Goal: Check status: Check status

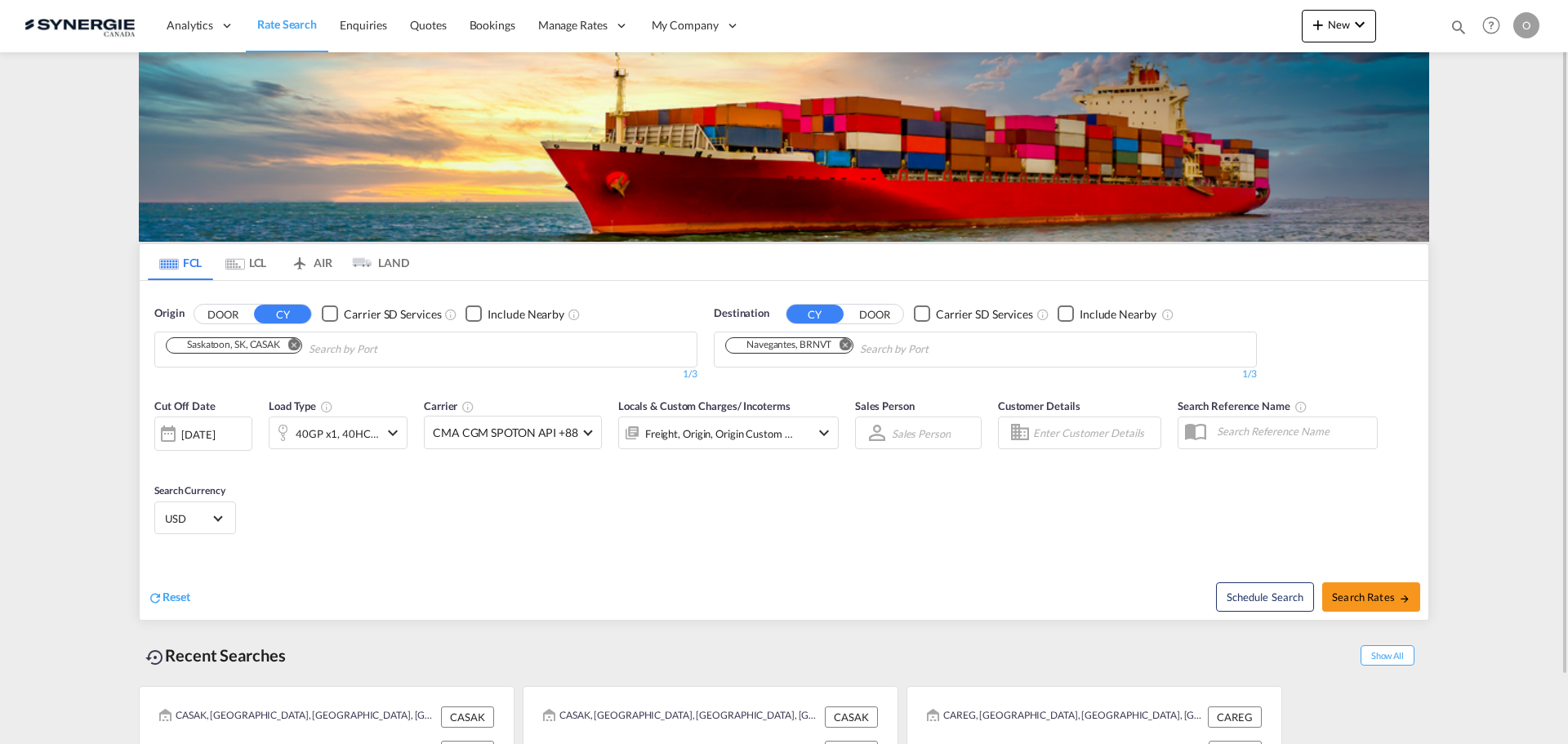
click at [1455, 23] on md-icon "icon-magnify" at bounding box center [1458, 27] width 18 height 18
click at [1410, 33] on input at bounding box center [1335, 26] width 203 height 29
paste input "SYC002862"
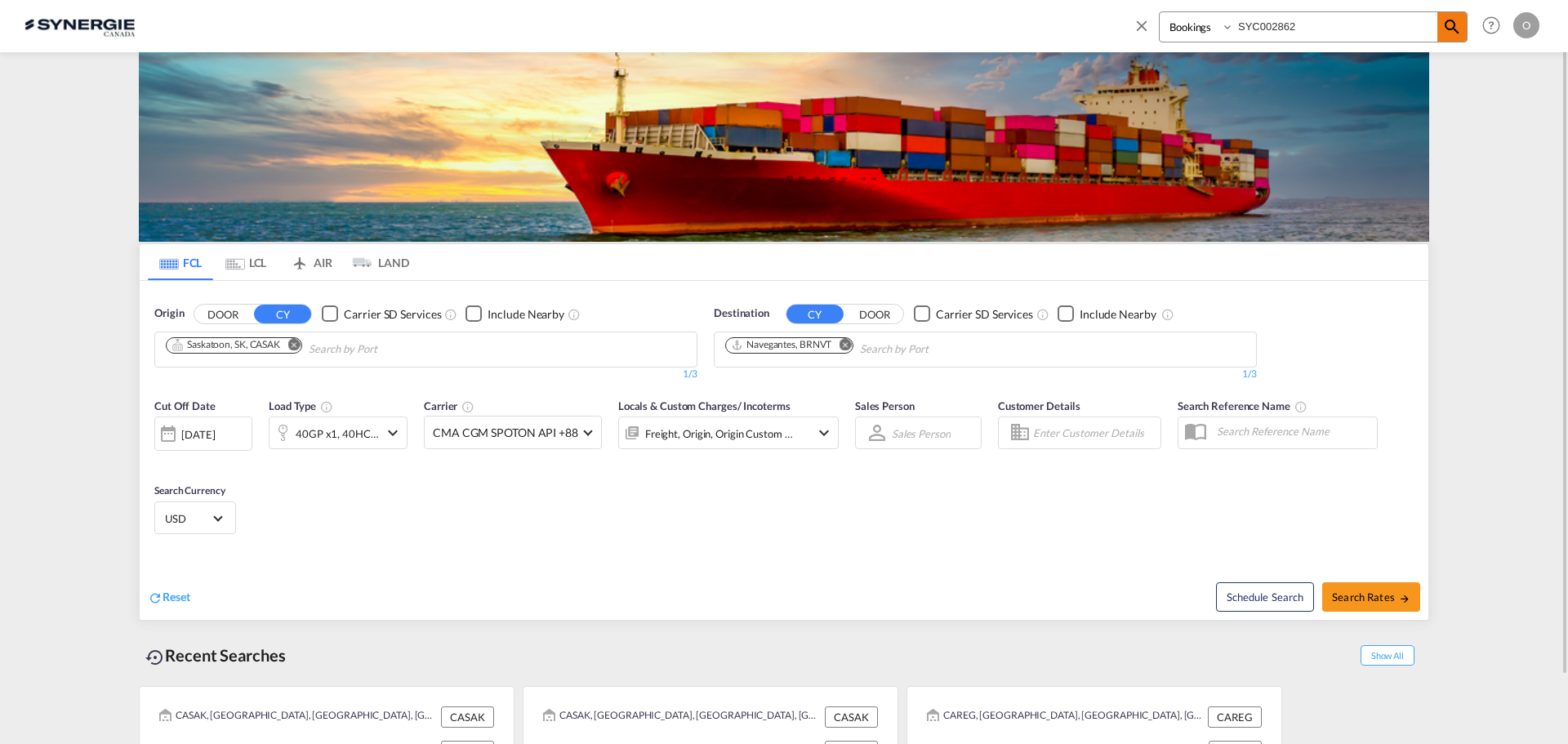
type input "SYC002862"
click at [1455, 35] on md-icon "icon-magnify" at bounding box center [1452, 27] width 20 height 20
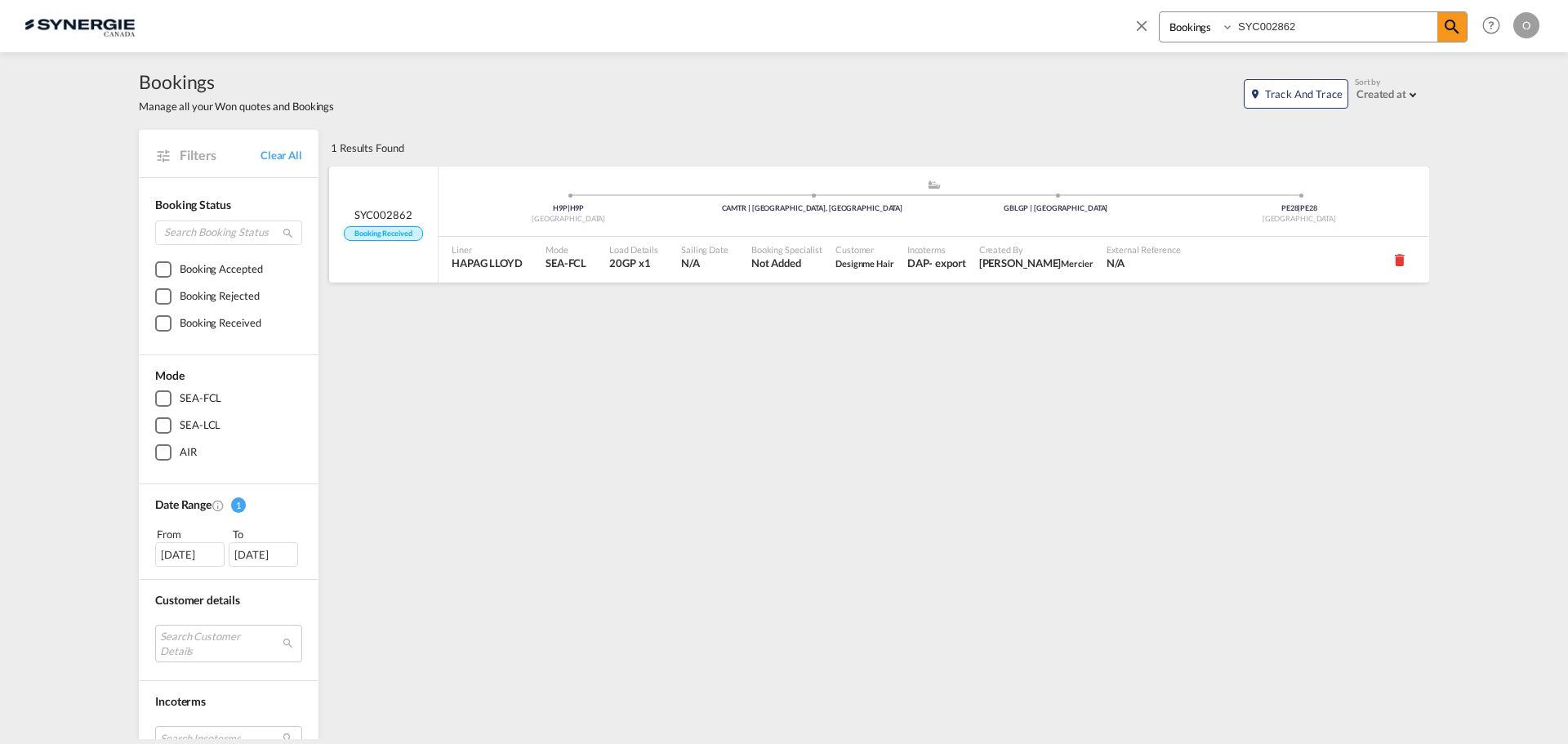
click at [734, 269] on div "Sailing Date N/A" at bounding box center [709, 259] width 70 height 46
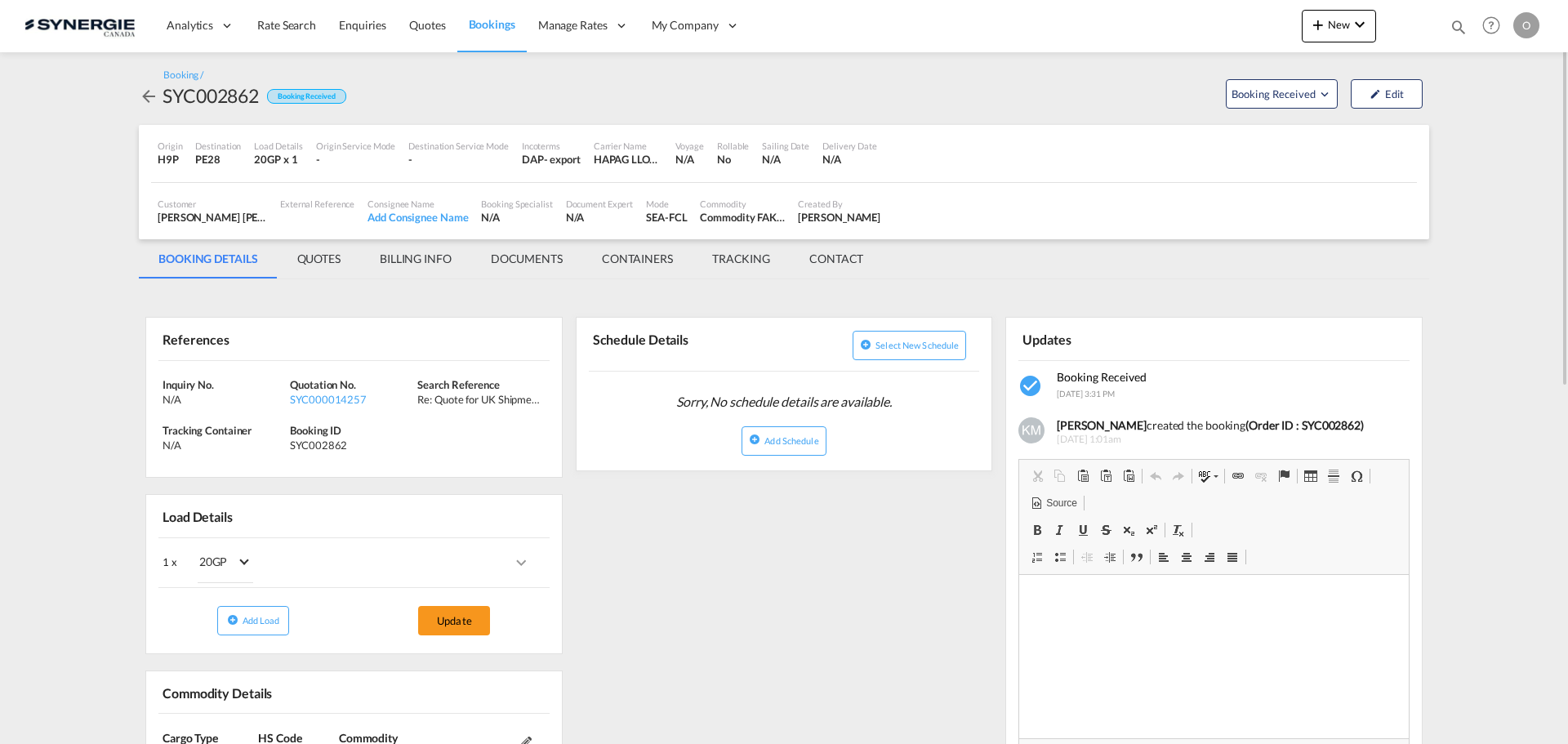
click at [303, 257] on md-tab-item "QUOTES" at bounding box center [318, 258] width 82 height 39
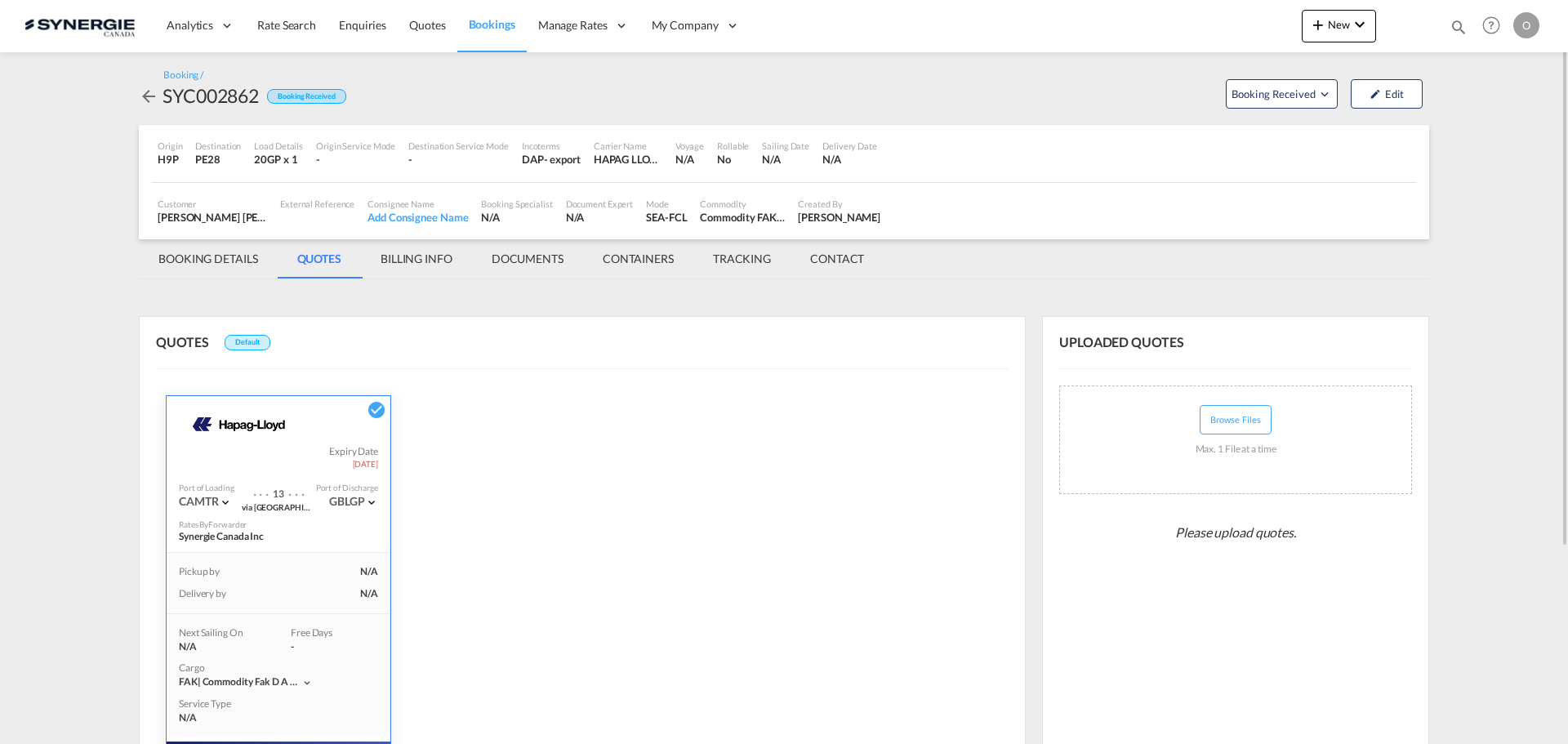
scroll to position [268, 0]
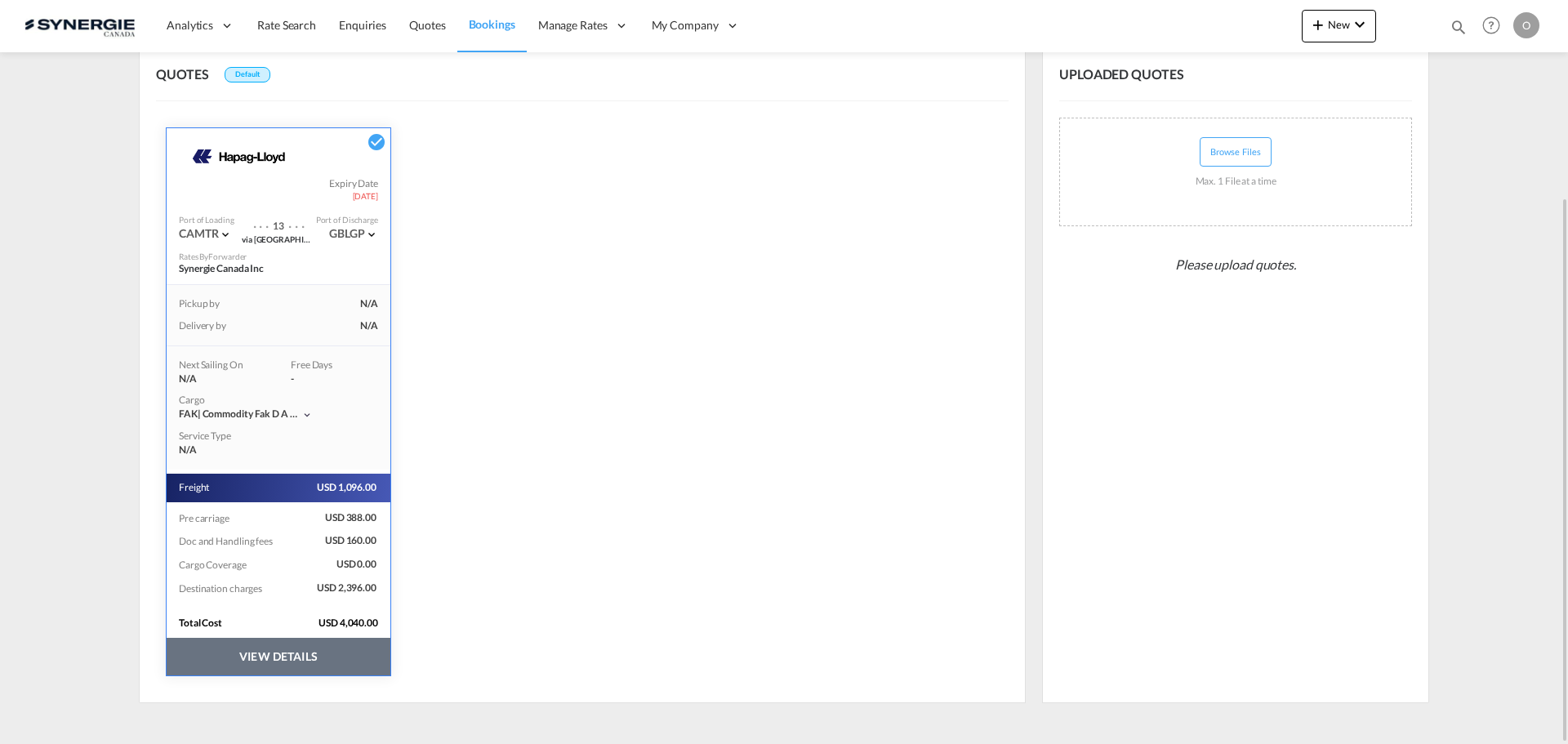
click at [296, 650] on button "VIEW DETAILS" at bounding box center [278, 656] width 224 height 37
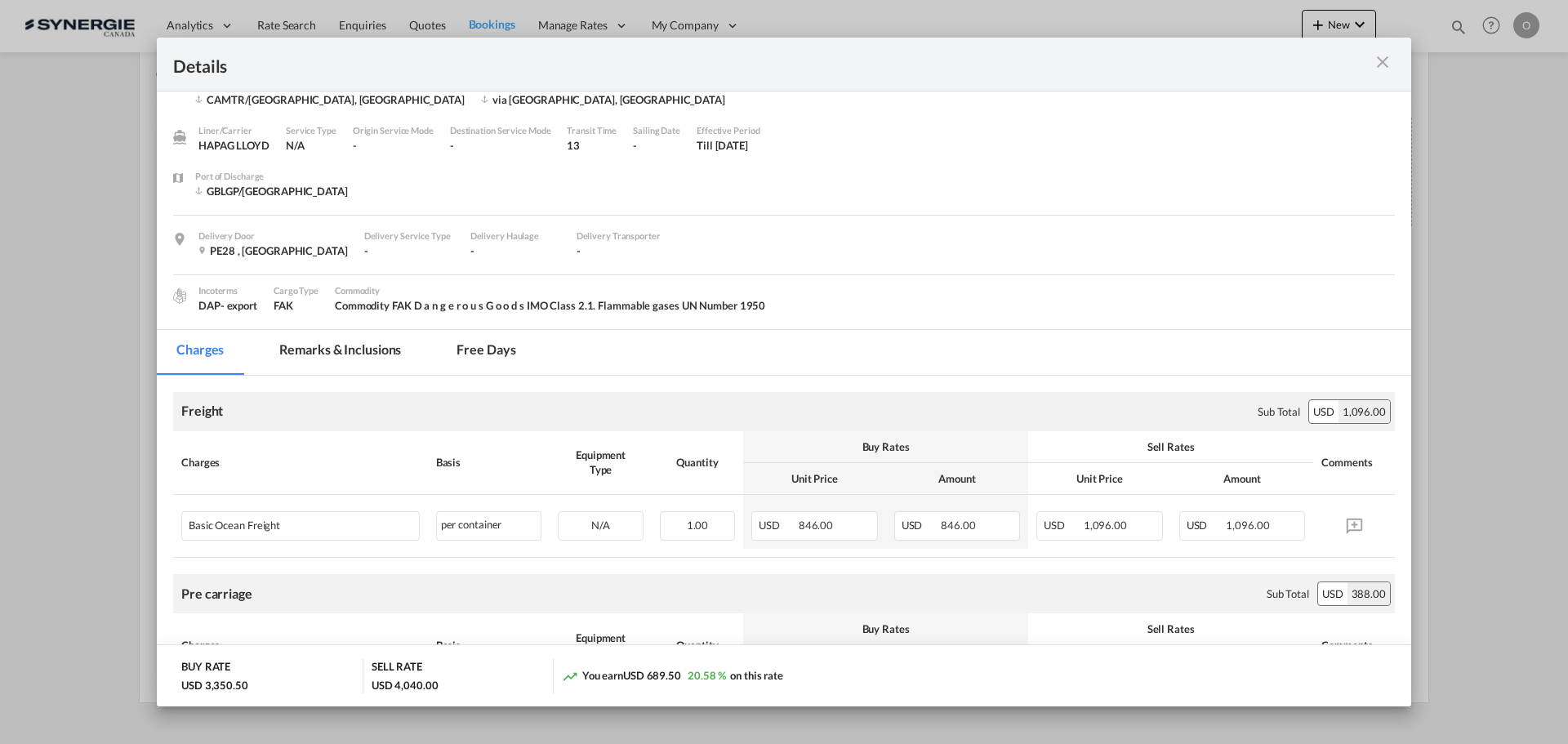
scroll to position [0, 0]
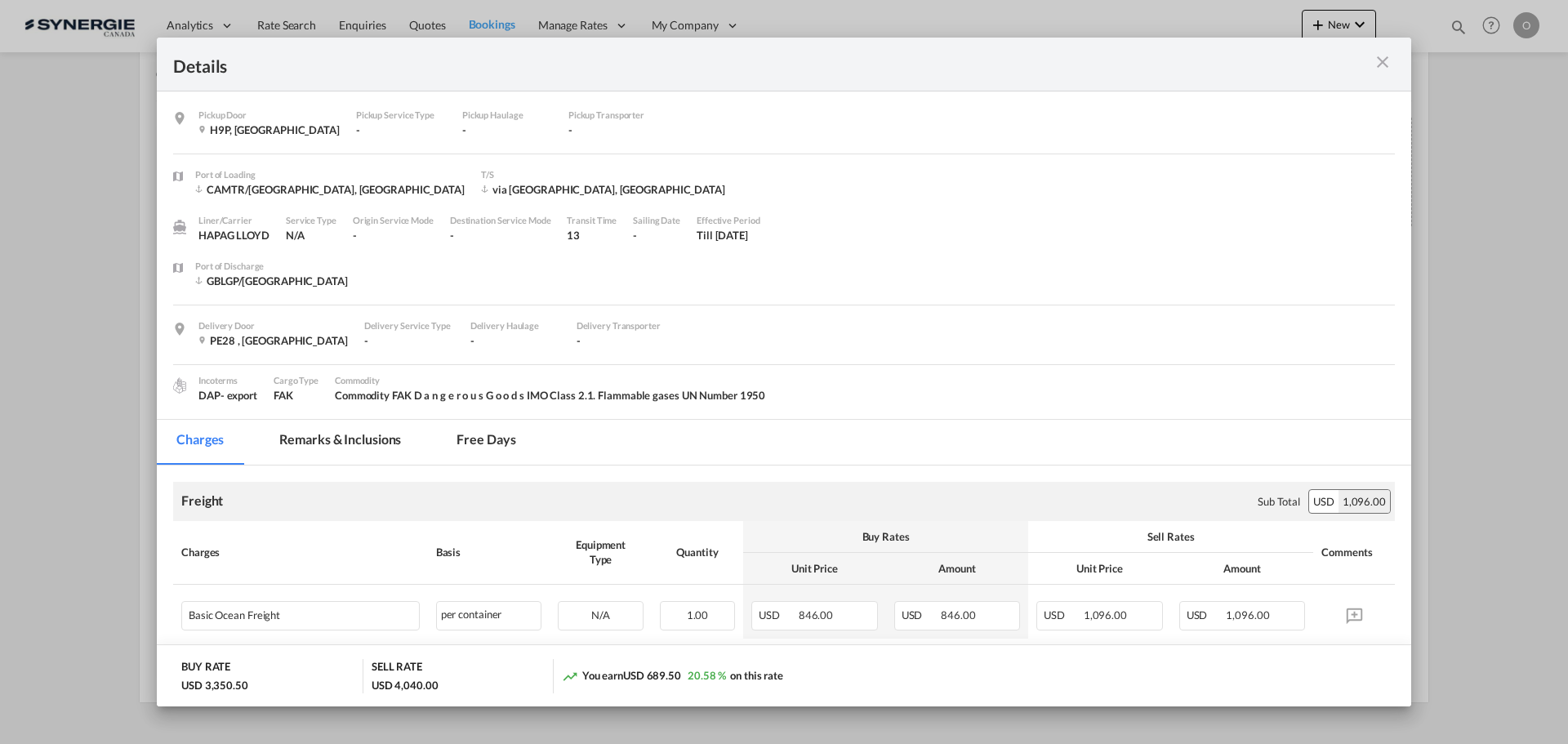
click at [367, 437] on md-tab-item "Remarks & Inclusions" at bounding box center [340, 442] width 161 height 45
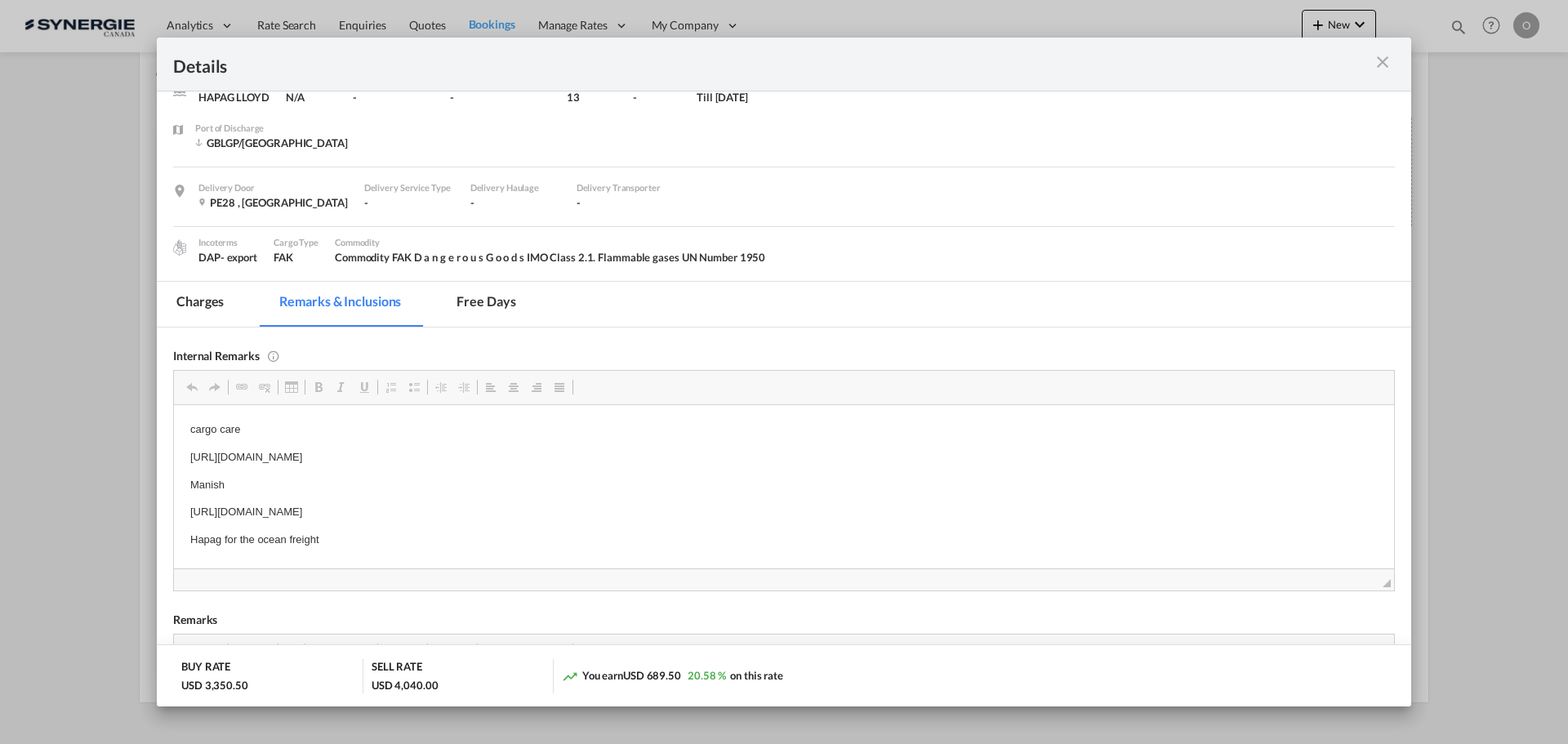
scroll to position [245, 0]
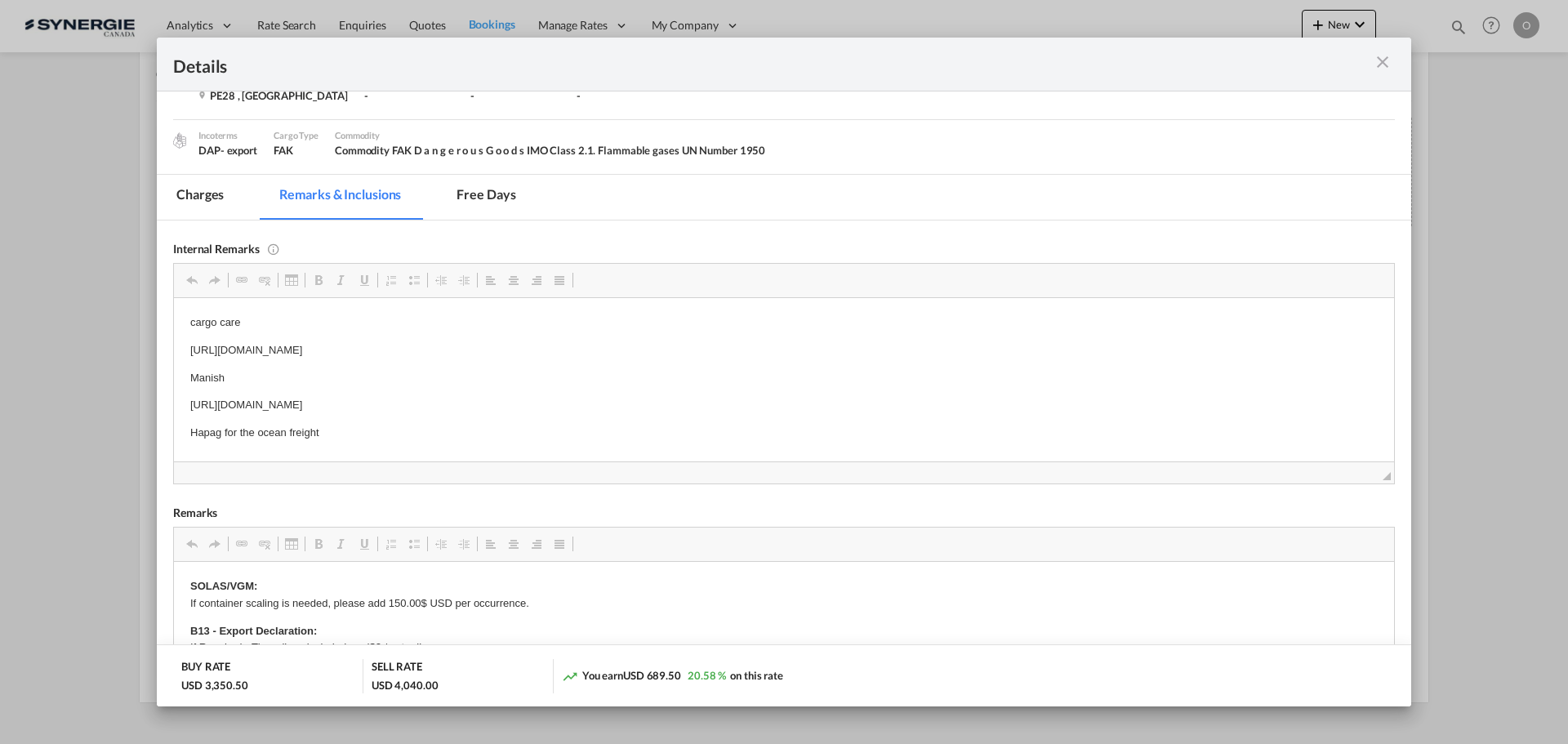
drag, startPoint x: 189, startPoint y: 347, endPoint x: 649, endPoint y: 344, distance: 460.0
copy p "[URL][DOMAIN_NAME]"
